Goal: Find specific page/section: Find specific page/section

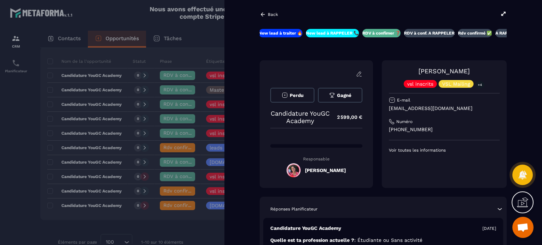
click at [267, 14] on div "Back" at bounding box center [268, 14] width 18 height 6
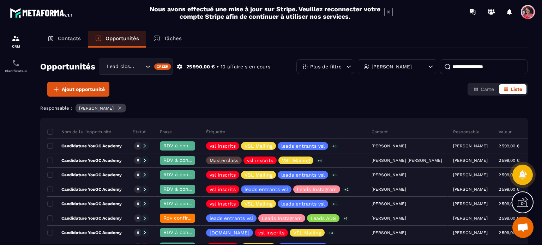
click at [67, 39] on p "Contacts" at bounding box center [69, 38] width 23 height 6
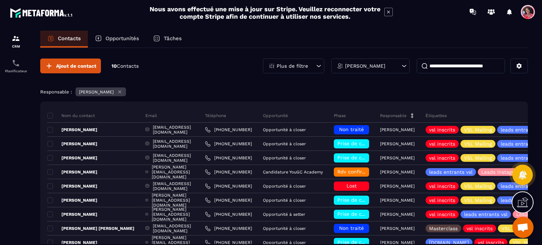
click at [372, 66] on p "[PERSON_NAME]" at bounding box center [365, 65] width 40 height 5
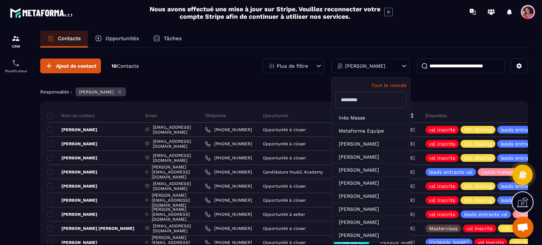
click at [367, 95] on input "text" at bounding box center [370, 100] width 71 height 16
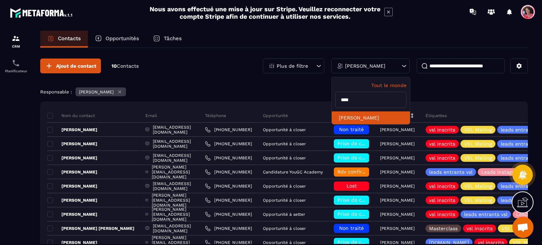
type input "****"
click at [367, 115] on li "[PERSON_NAME]" at bounding box center [370, 117] width 78 height 13
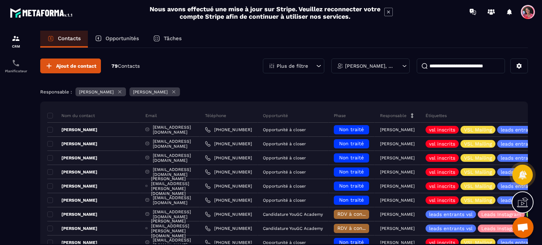
click at [122, 92] on icon at bounding box center [119, 91] width 5 height 5
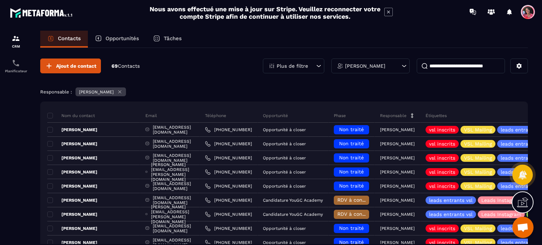
click at [445, 62] on input at bounding box center [460, 66] width 88 height 15
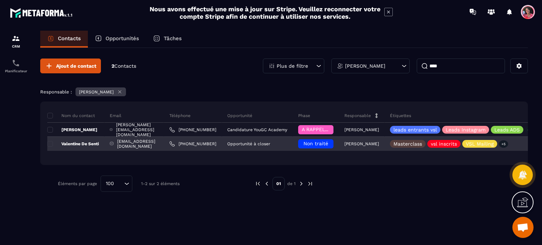
type input "****"
click at [137, 145] on div "[EMAIL_ADDRESS][DOMAIN_NAME]" at bounding box center [134, 144] width 60 height 14
click at [90, 145] on p "Valentine De Senti" at bounding box center [72, 144] width 51 height 6
